Goal: Task Accomplishment & Management: Manage account settings

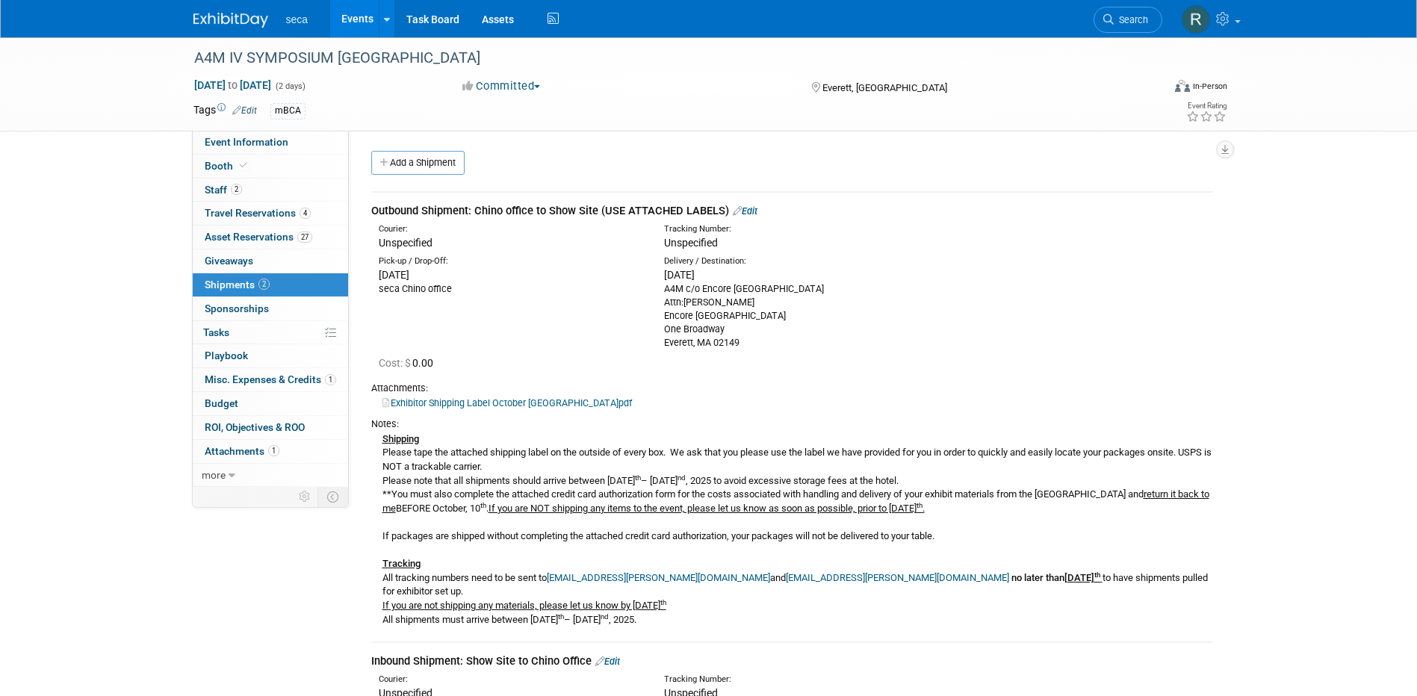
click at [754, 208] on link "Edit" at bounding box center [745, 210] width 25 height 11
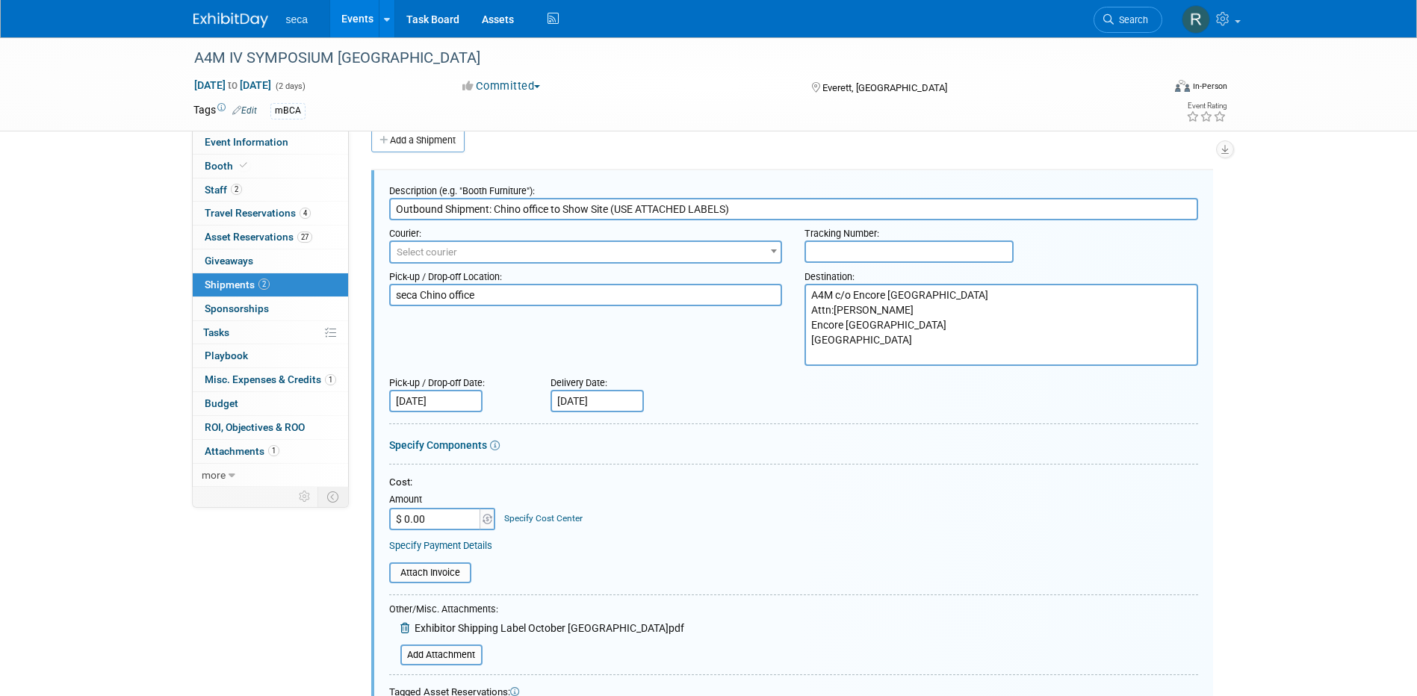
drag, startPoint x: 891, startPoint y: 310, endPoint x: 835, endPoint y: 309, distance: 56.0
click at [835, 309] on textarea "A4M c/o Encore [GEOGRAPHIC_DATA] Attn:[PERSON_NAME] Encore [GEOGRAPHIC_DATA] [G…" at bounding box center [1001, 325] width 394 height 82
type textarea "A4M c/o Encore [GEOGRAPHIC_DATA] Attn: seca / [GEOGRAPHIC_DATA] [GEOGRAPHIC_DAT…"
click at [733, 378] on div "Delivery Date:" at bounding box center [642, 380] width 185 height 20
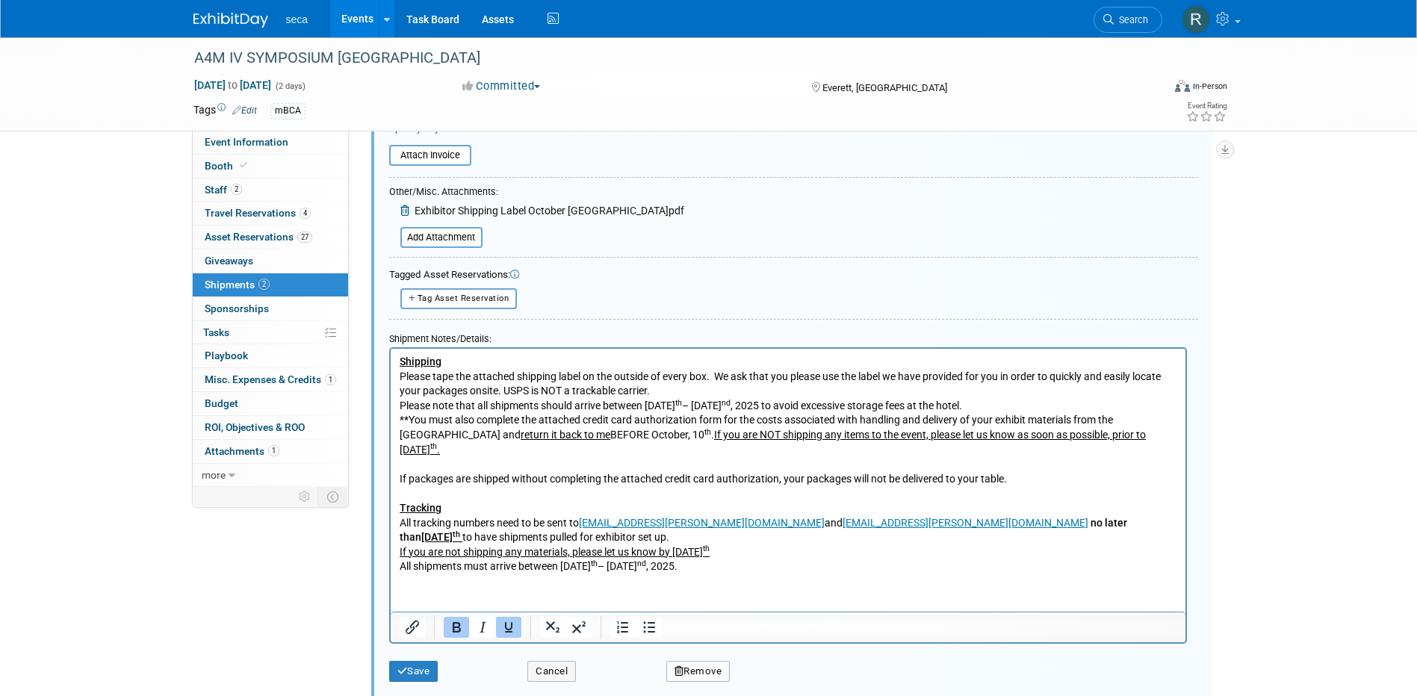
scroll to position [523, 0]
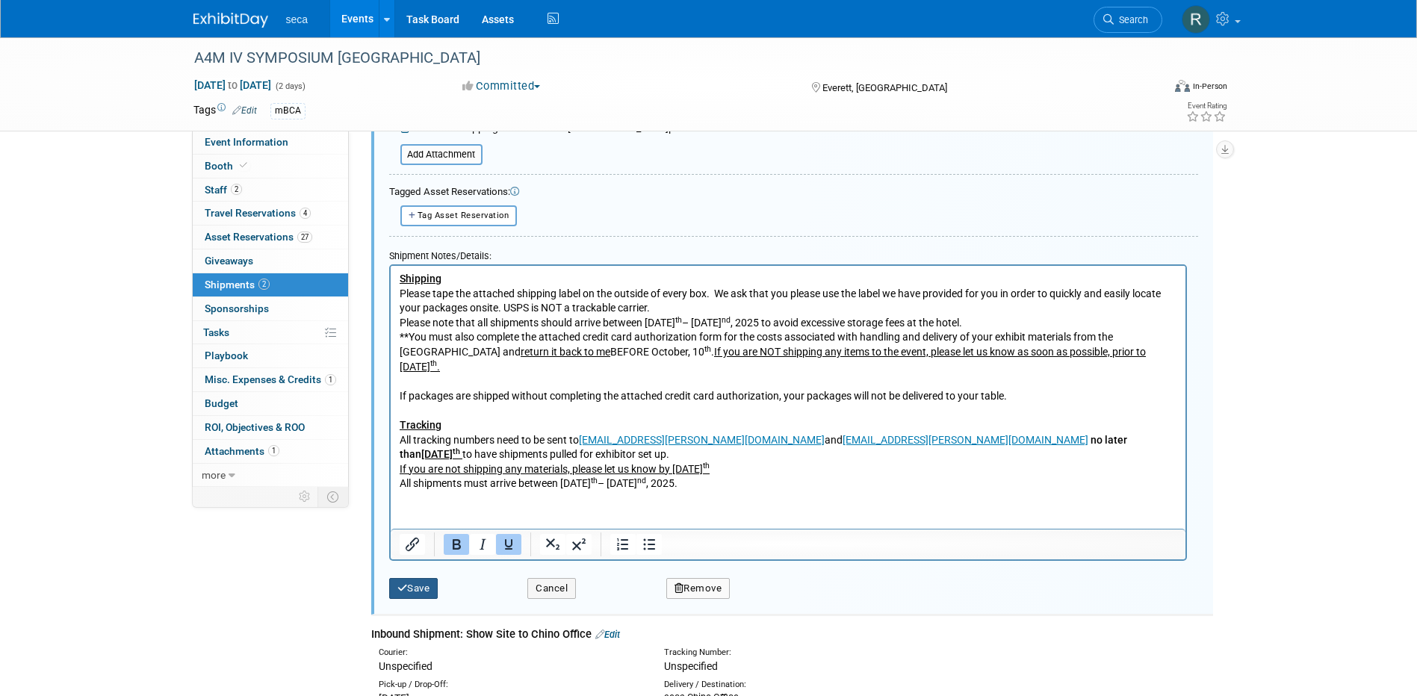
click at [418, 584] on button "Save" at bounding box center [413, 588] width 49 height 21
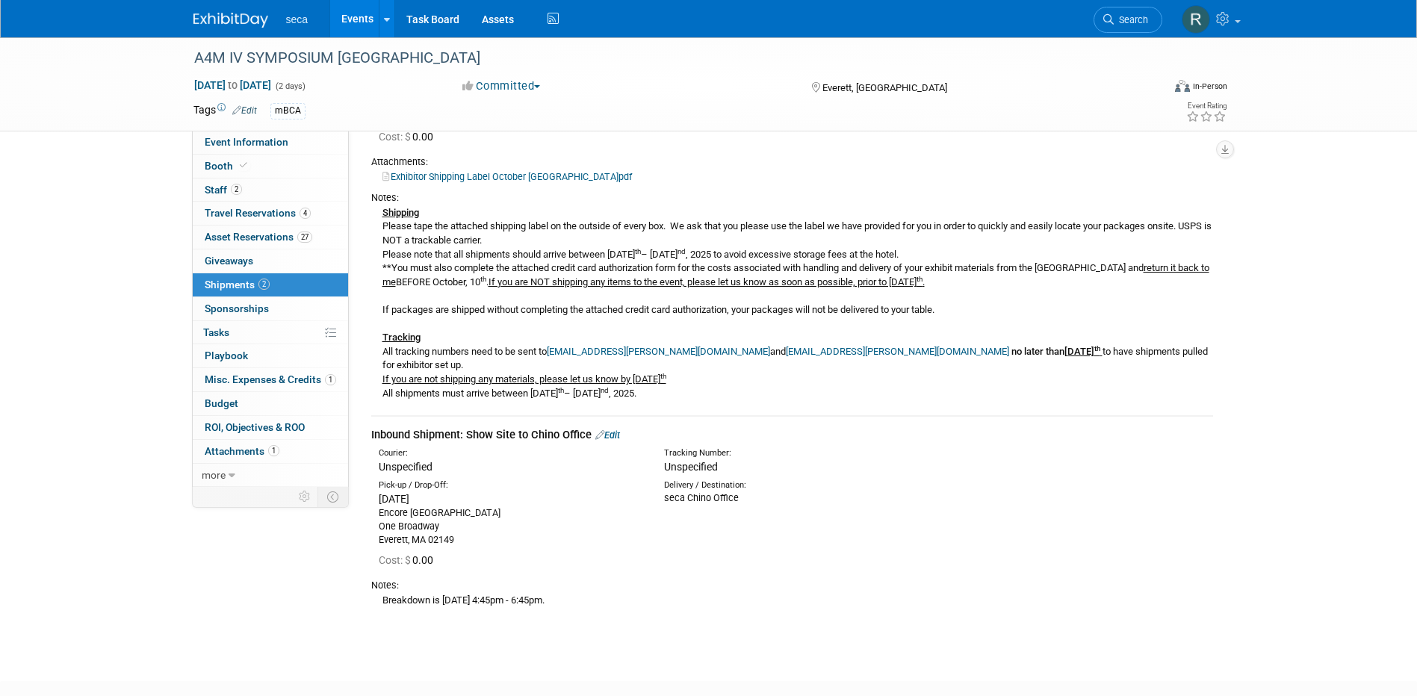
scroll to position [227, 0]
click at [480, 175] on link "Exhibitor Shipping Label October [GEOGRAPHIC_DATA]pdf" at bounding box center [506, 175] width 249 height 11
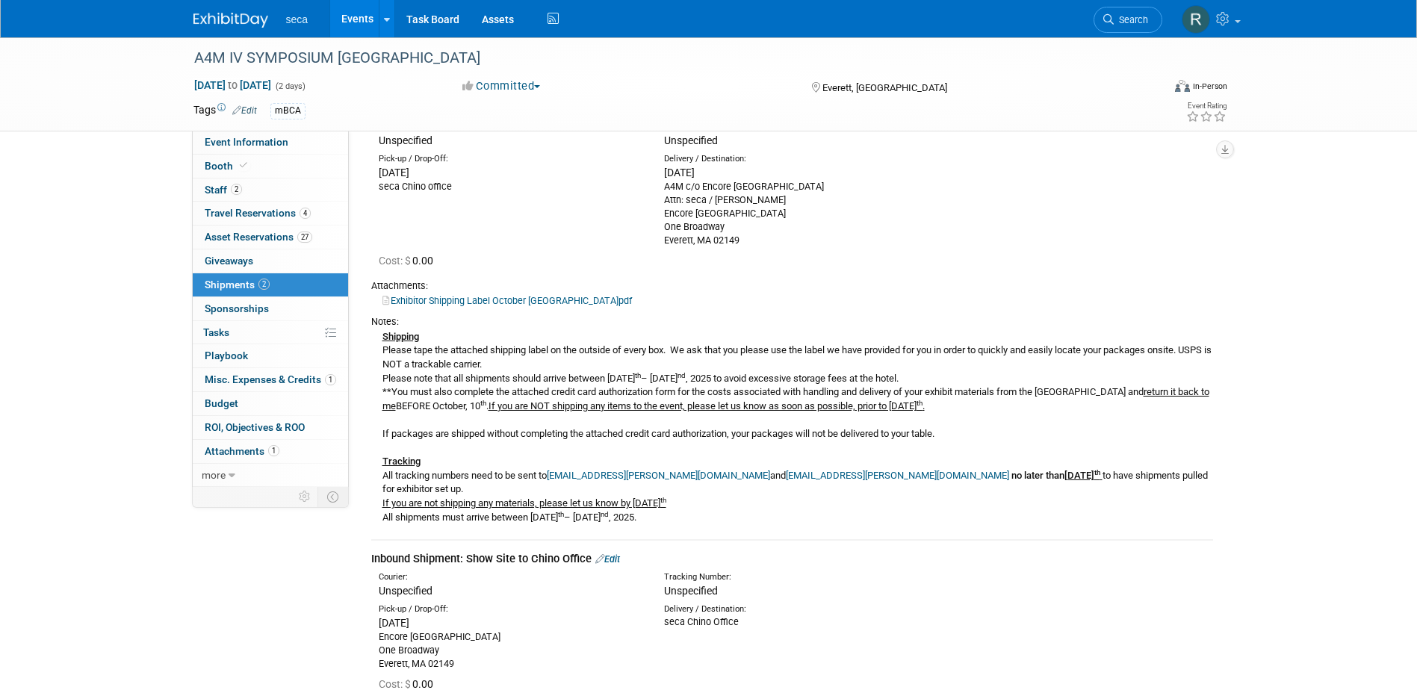
scroll to position [0, 0]
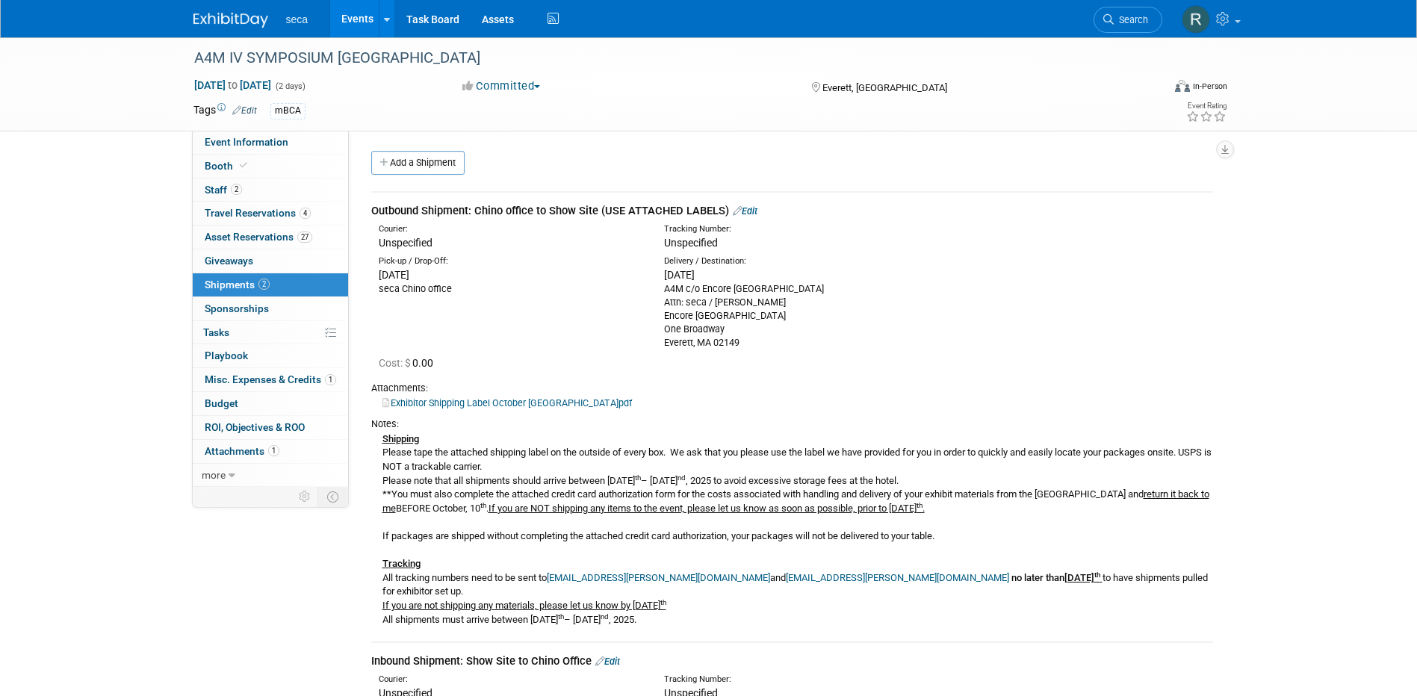
click at [748, 212] on link "Edit" at bounding box center [745, 210] width 25 height 11
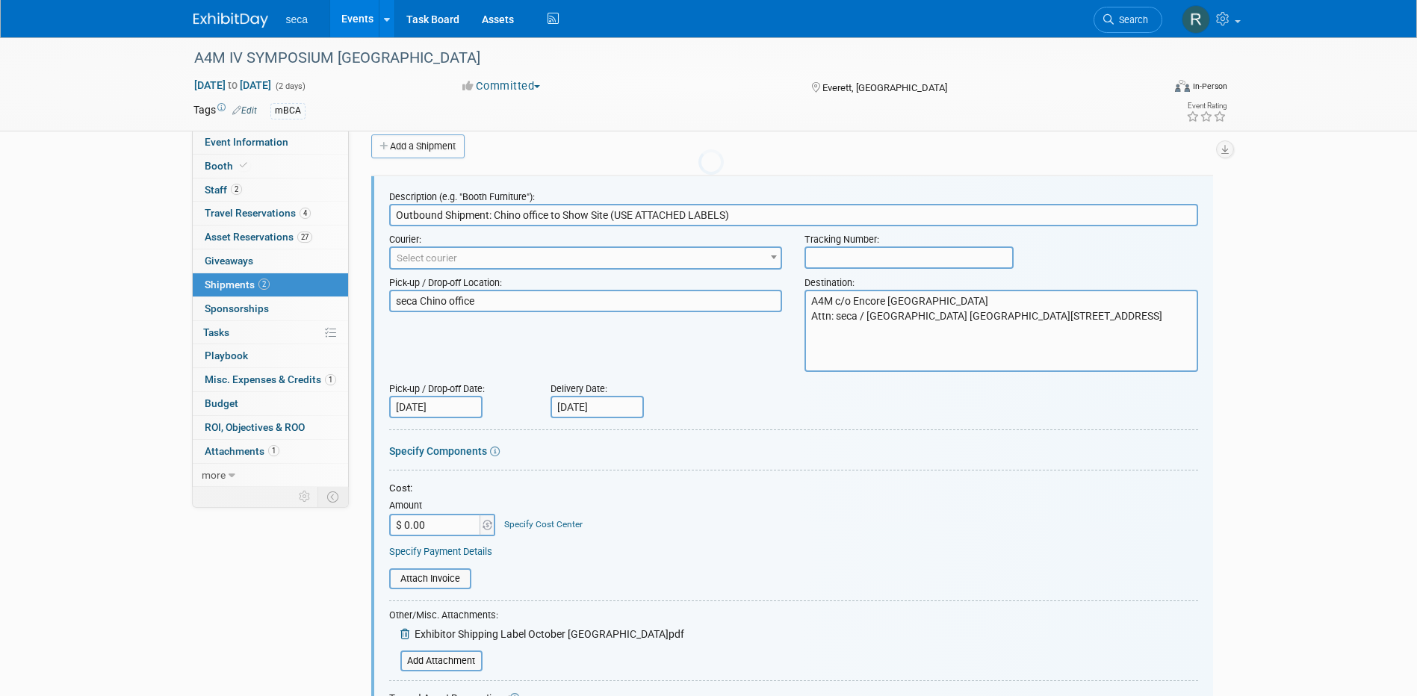
scroll to position [22, 0]
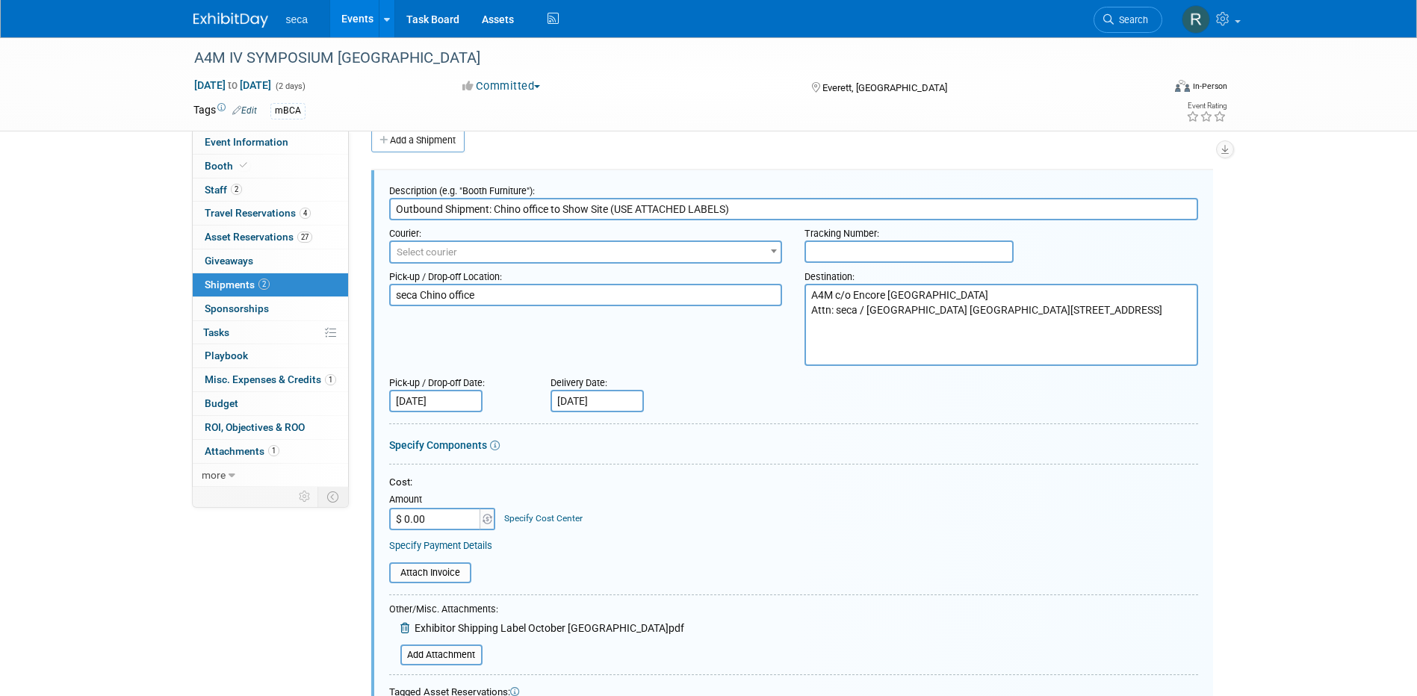
click at [810, 295] on textarea "A4M c/o Encore [GEOGRAPHIC_DATA] Attn: seca / [GEOGRAPHIC_DATA] [GEOGRAPHIC_DAT…" at bounding box center [1001, 325] width 394 height 82
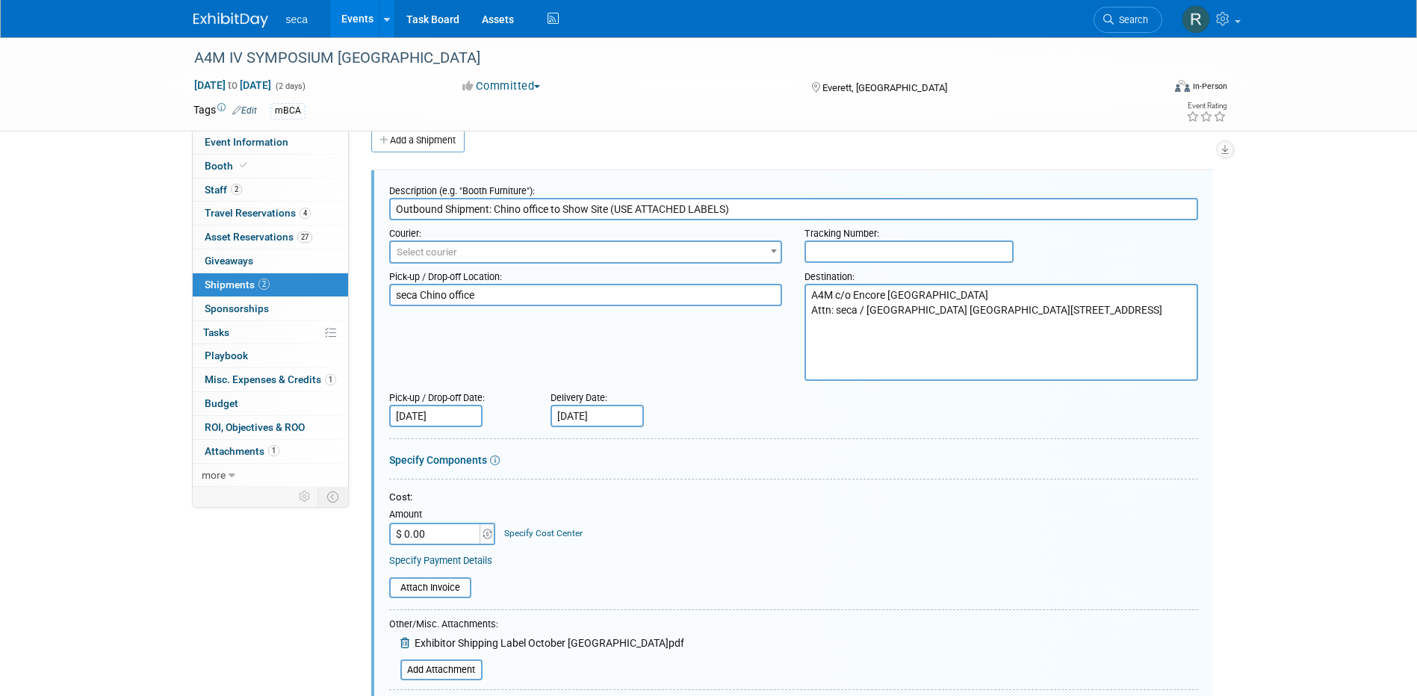
drag, startPoint x: 962, startPoint y: 326, endPoint x: 837, endPoint y: 331, distance: 125.6
click at [837, 331] on textarea "A4M c/o Encore [GEOGRAPHIC_DATA] Attn: seca / [GEOGRAPHIC_DATA] [GEOGRAPHIC_DAT…" at bounding box center [1001, 332] width 394 height 97
click at [824, 290] on textarea "A4M c/o Encore [GEOGRAPHIC_DATA] Attn: seca / [GEOGRAPHIC_DATA] [GEOGRAPHIC_DAT…" at bounding box center [1001, 332] width 394 height 97
paste textarea "seca / [PERSON_NAME]"
drag, startPoint x: 973, startPoint y: 325, endPoint x: 838, endPoint y: 323, distance: 135.2
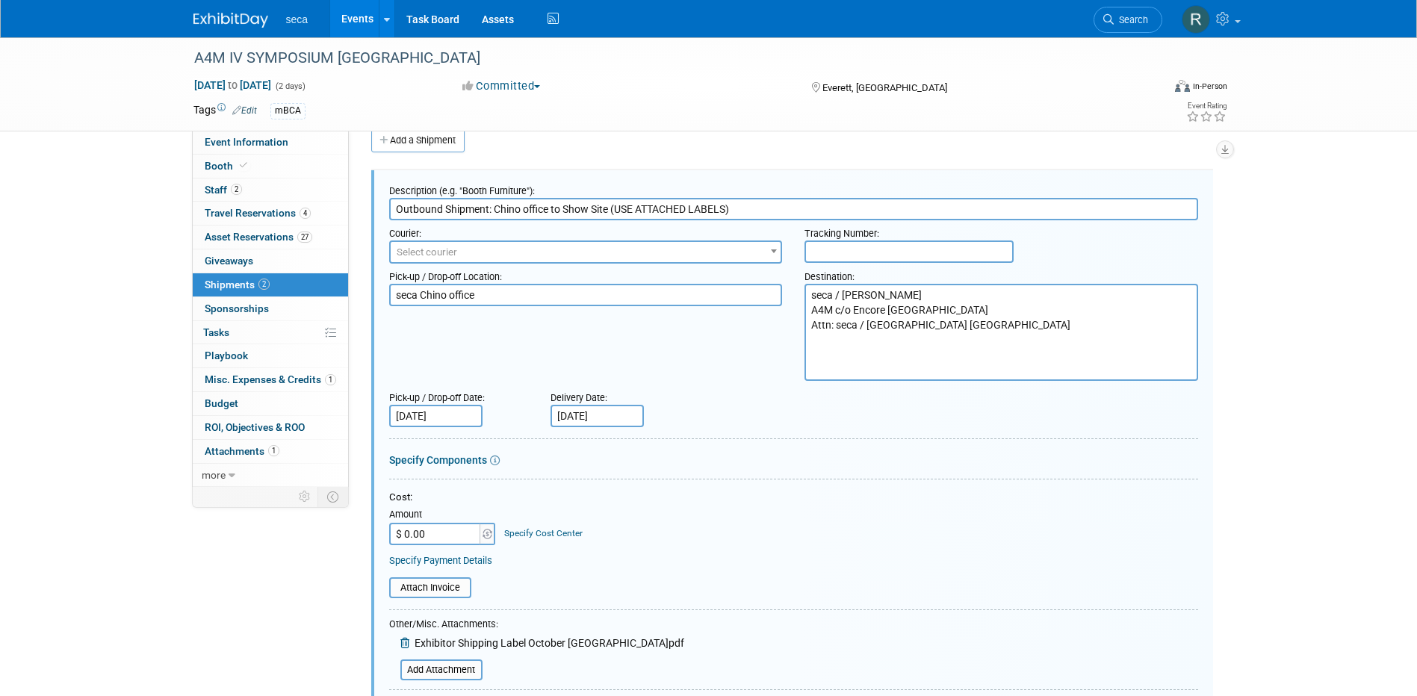
click at [838, 323] on textarea "A4M c/o Encore [GEOGRAPHIC_DATA] Attn: seca / [GEOGRAPHIC_DATA] [GEOGRAPHIC_DAT…" at bounding box center [1001, 332] width 394 height 97
type textarea "seca / [PERSON_NAME] A4M c/o Encore [GEOGRAPHIC_DATA] Attn: [PERSON_NAME] Encor…"
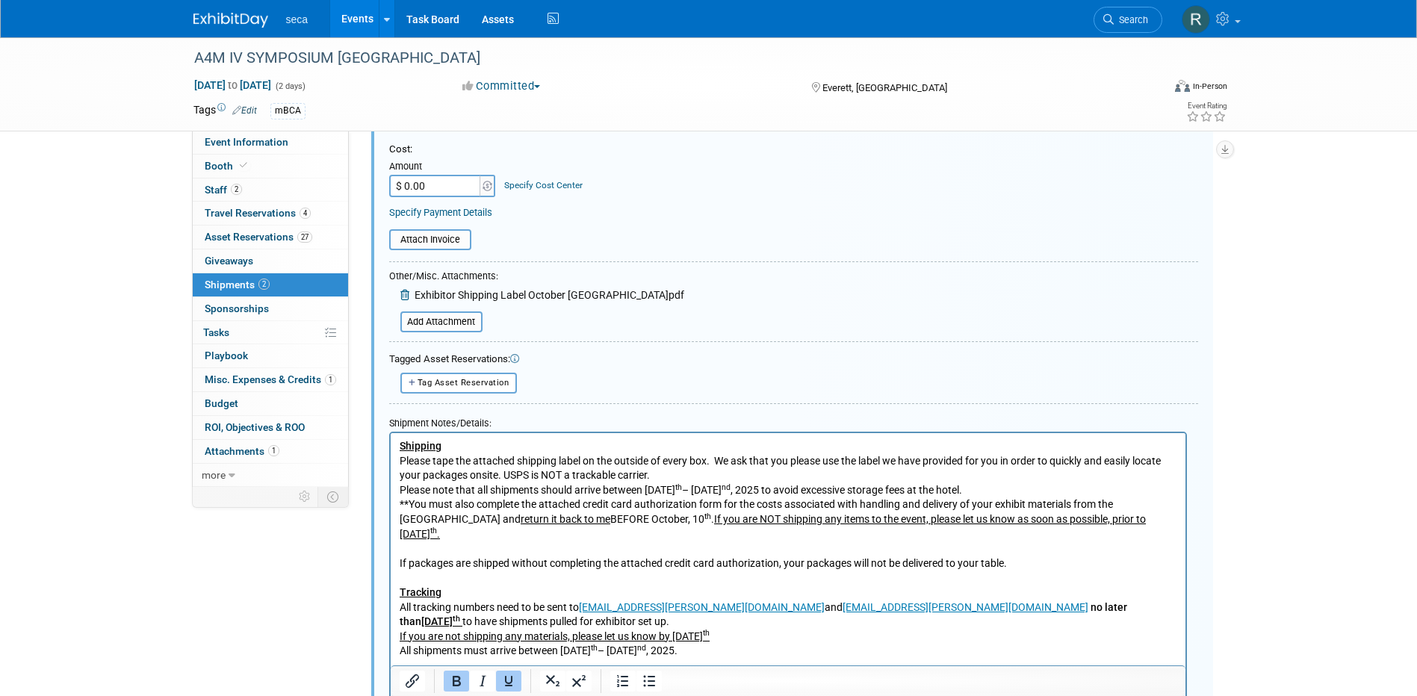
scroll to position [471, 0]
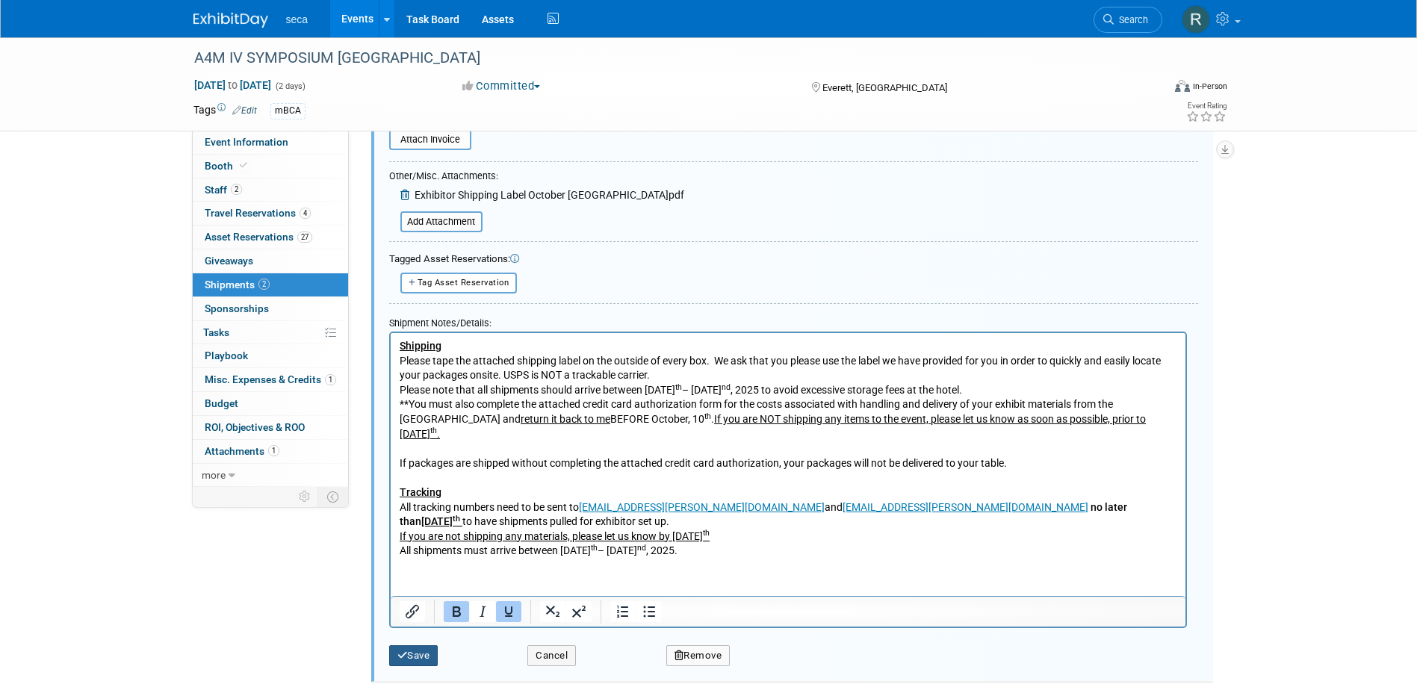
drag, startPoint x: 415, startPoint y: 653, endPoint x: 420, endPoint y: 644, distance: 10.4
click at [415, 653] on button "Save" at bounding box center [413, 655] width 49 height 21
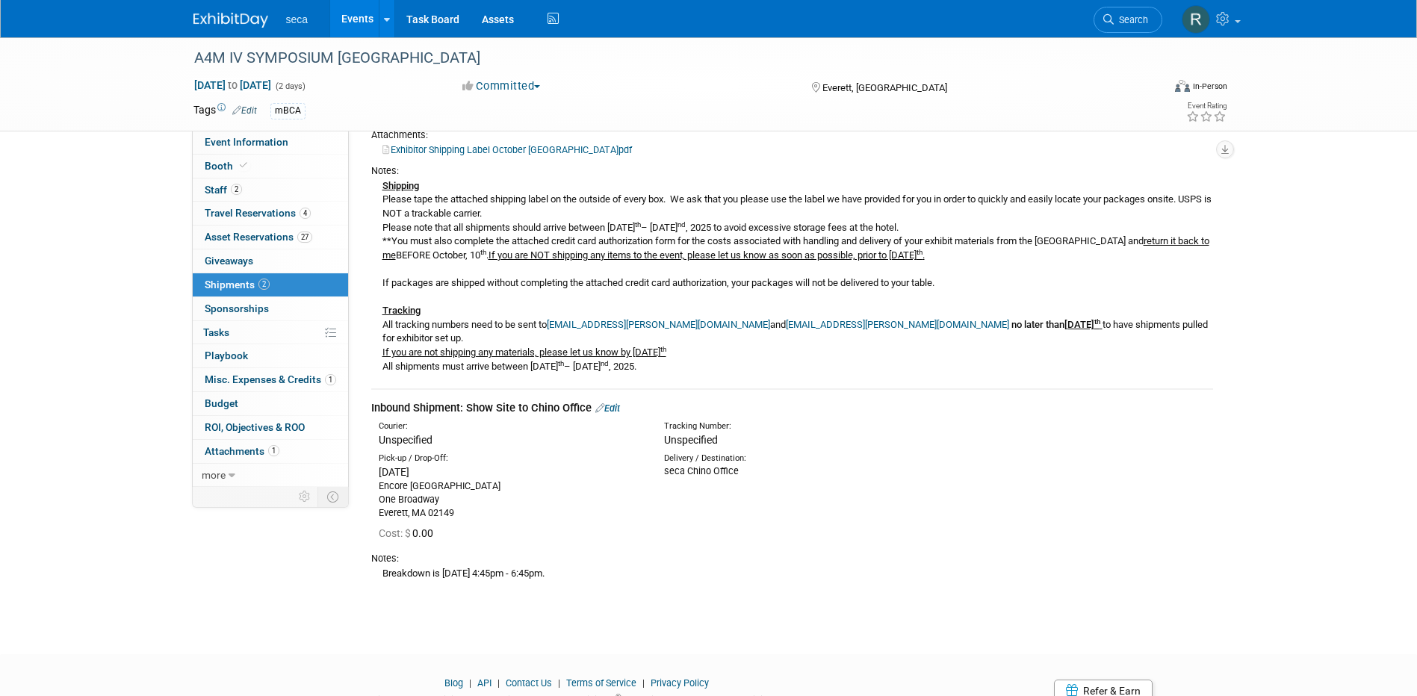
scroll to position [299, 0]
